Goal: Information Seeking & Learning: Learn about a topic

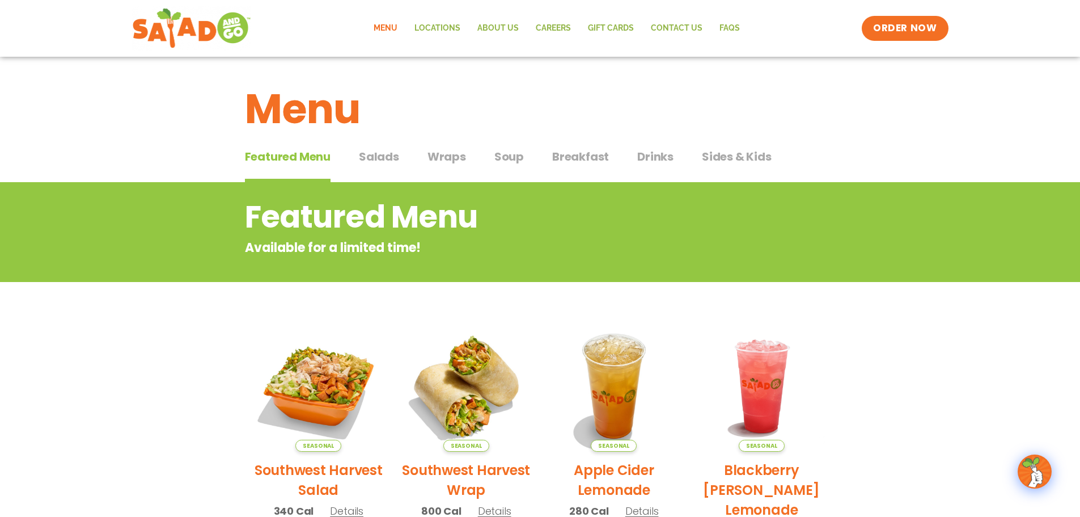
click at [586, 159] on span "Breakfast" at bounding box center [580, 156] width 57 height 17
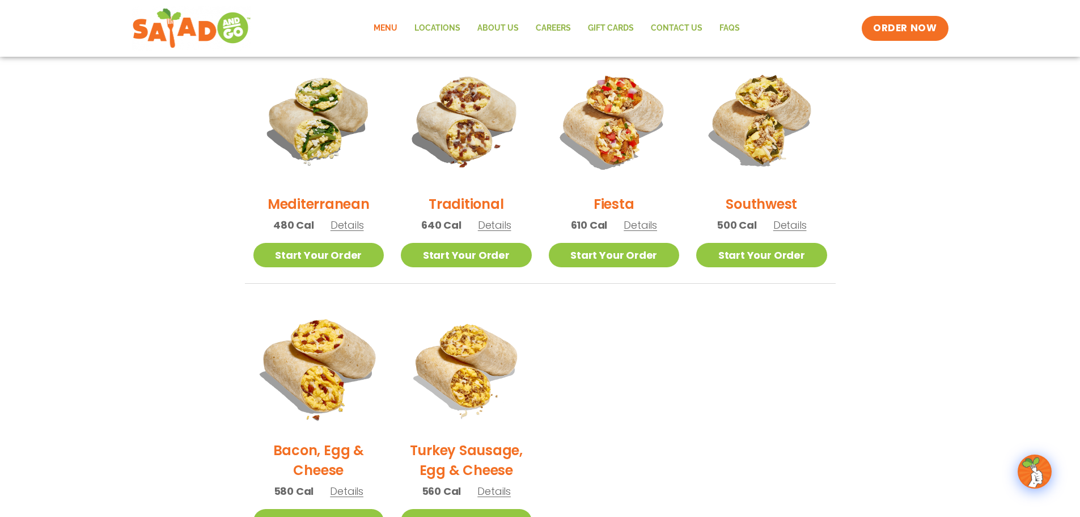
scroll to position [284, 0]
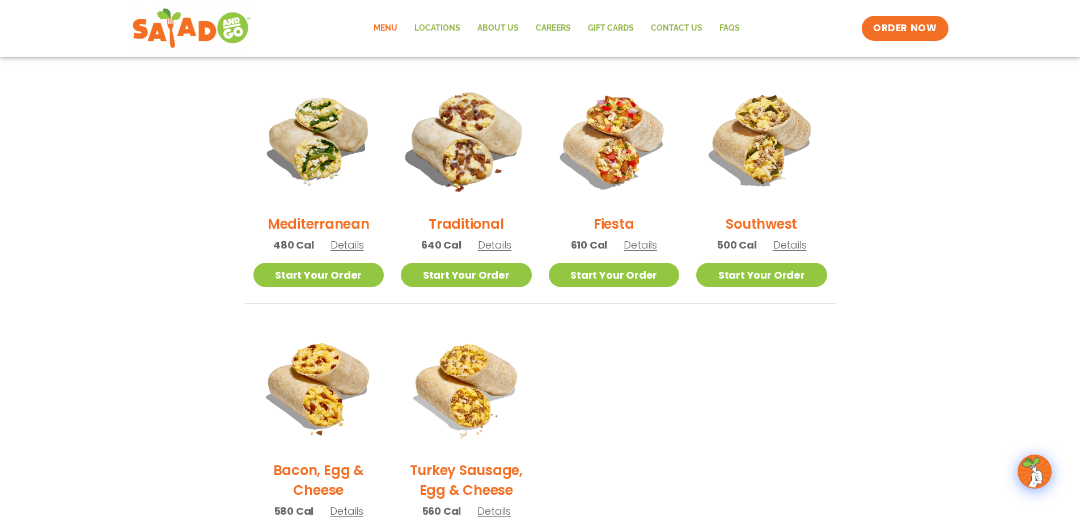
click at [447, 156] on img at bounding box center [467, 140] width 154 height 154
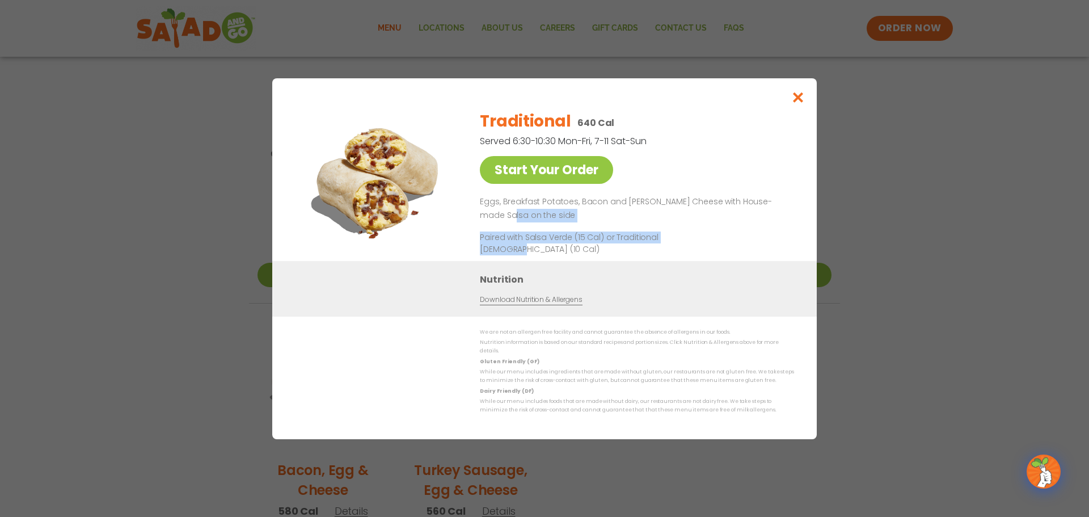
drag, startPoint x: 612, startPoint y: 229, endPoint x: 492, endPoint y: 218, distance: 120.7
click at [492, 218] on div "Traditional 640 Cal Served 6:30-10:30 Mon-Fri, 7-11 Sat-Sun Start Your Order Eg…" at bounding box center [635, 181] width 310 height 160
click at [492, 218] on p "Eggs, Breakfast Potatoes, Bacon and [PERSON_NAME] Cheese with House-made Salsa …" at bounding box center [635, 208] width 310 height 27
drag, startPoint x: 492, startPoint y: 218, endPoint x: 624, endPoint y: 239, distance: 133.8
click at [620, 239] on div "Traditional 640 Cal Served 6:30-10:30 Mon-Fri, 7-11 Sat-Sun Start Your Order Eg…" at bounding box center [635, 181] width 310 height 160
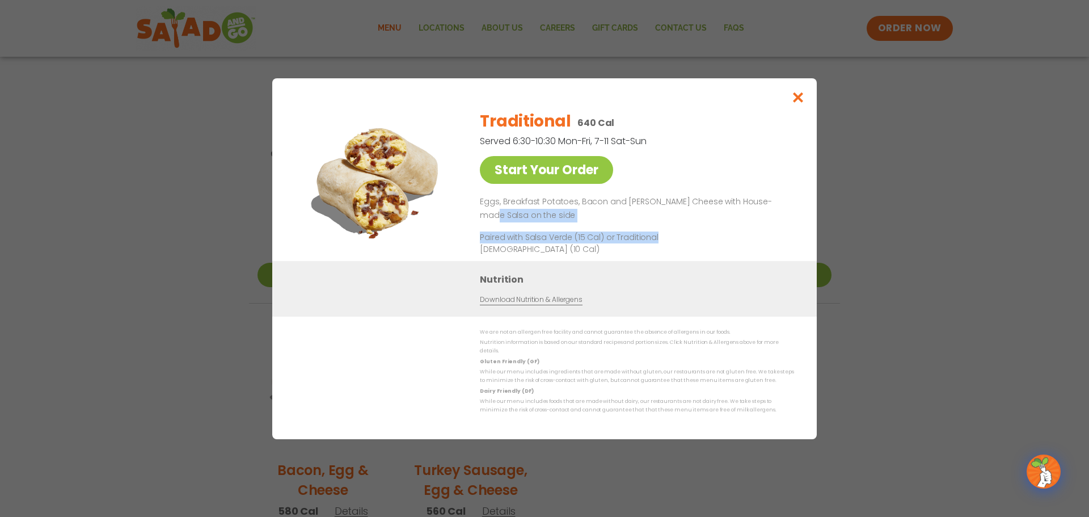
click at [626, 238] on p "Paired with Salsa Verde (15 Cal) or Traditional [DEMOGRAPHIC_DATA] (10 Cal)" at bounding box center [585, 243] width 210 height 24
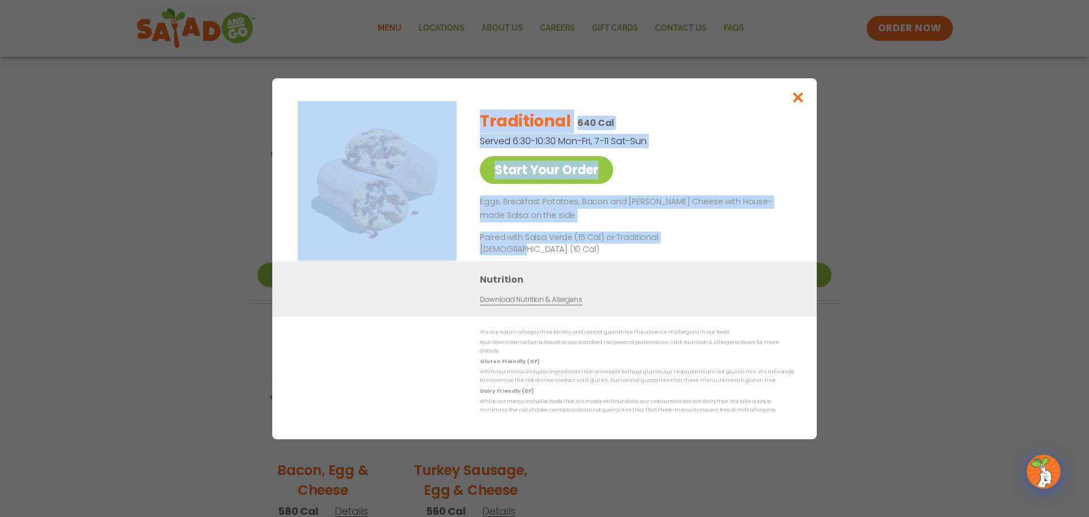
drag, startPoint x: 726, startPoint y: 237, endPoint x: 404, endPoint y: 213, distance: 323.0
click at [405, 214] on div "Start Your Order Traditional 640 Cal Served 6:30-10:30 Mon-Fri, 7-11 Sat-Sun St…" at bounding box center [544, 181] width 499 height 160
click at [569, 222] on p "Eggs, Breakfast Potatoes, Bacon and [PERSON_NAME] Cheese with House-made Salsa …" at bounding box center [635, 208] width 310 height 27
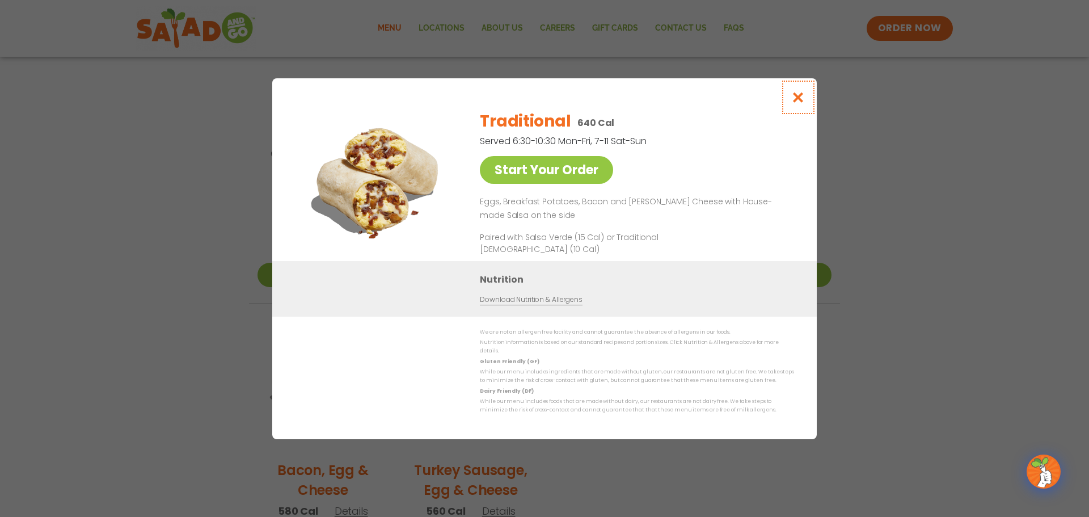
click at [787, 99] on button "Close modal" at bounding box center [798, 97] width 37 height 38
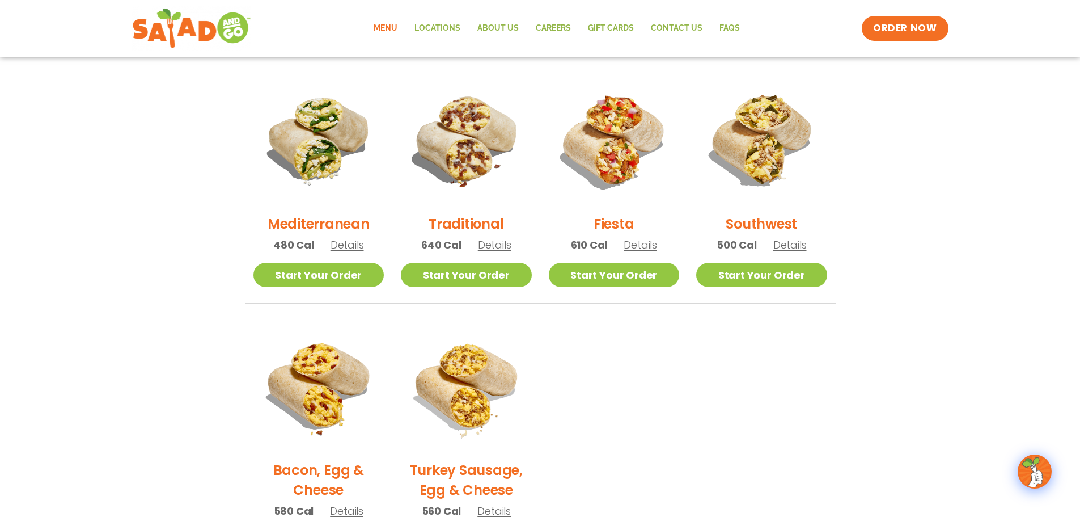
click at [89, 237] on section "Breakfast Breakfast here means you start your day the right way. Burritos or bo…" at bounding box center [540, 233] width 1080 height 671
